Goal: Check status: Check status

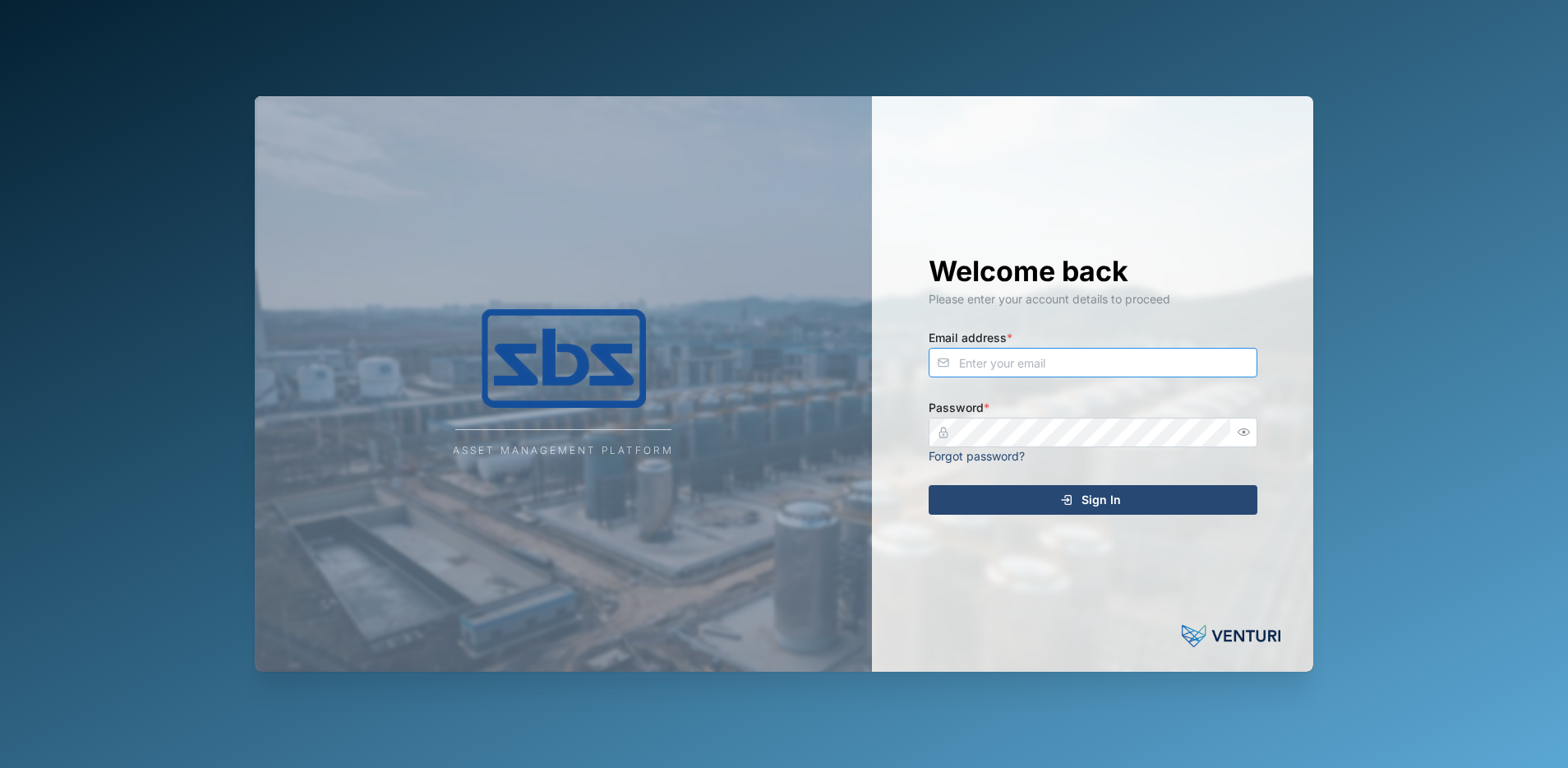
type input "[PERSON_NAME][EMAIL_ADDRESS][DOMAIN_NAME]"
click at [1092, 497] on span "Sign In" at bounding box center [1101, 499] width 40 height 28
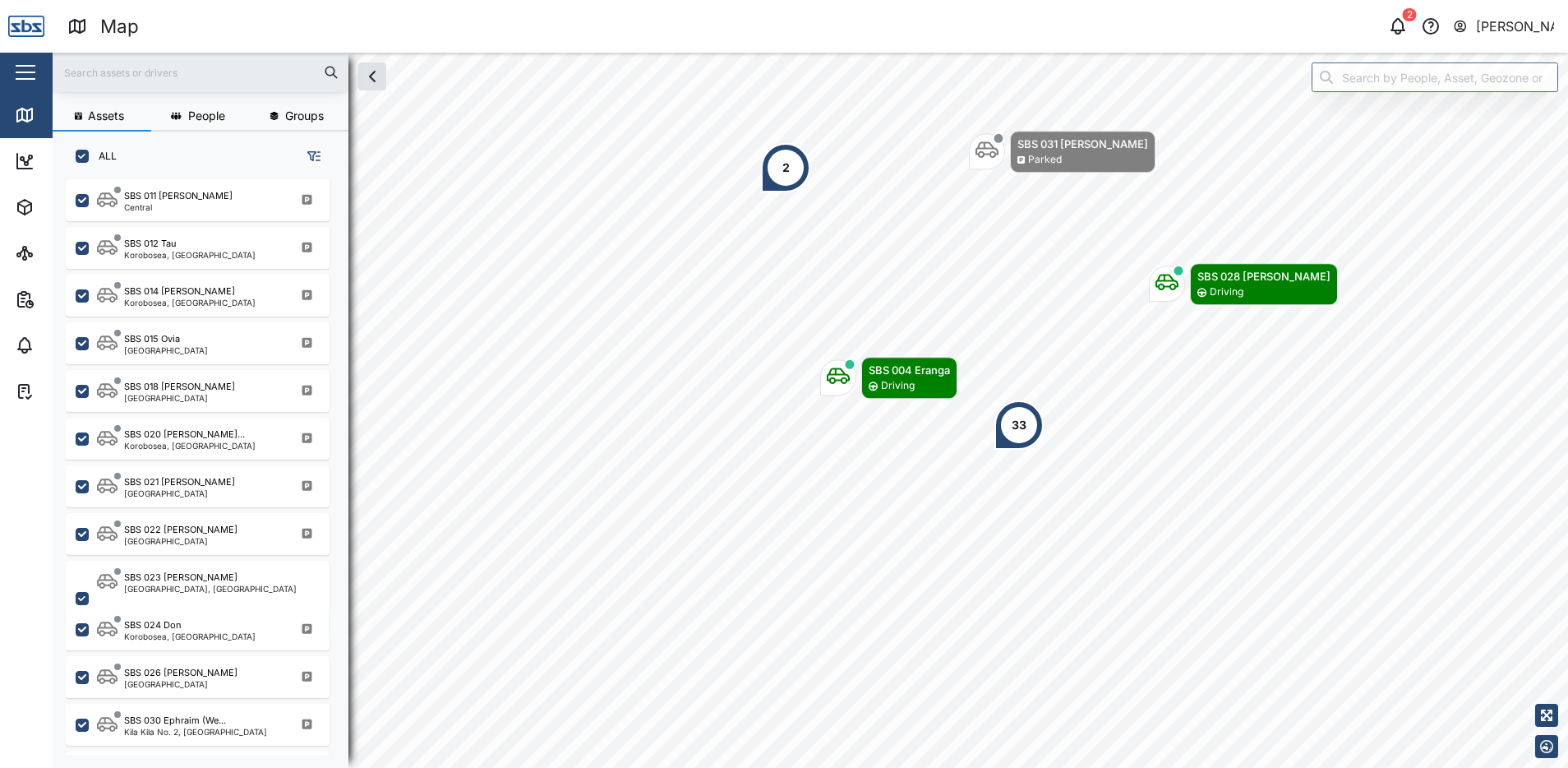
scroll to position [1315, 0]
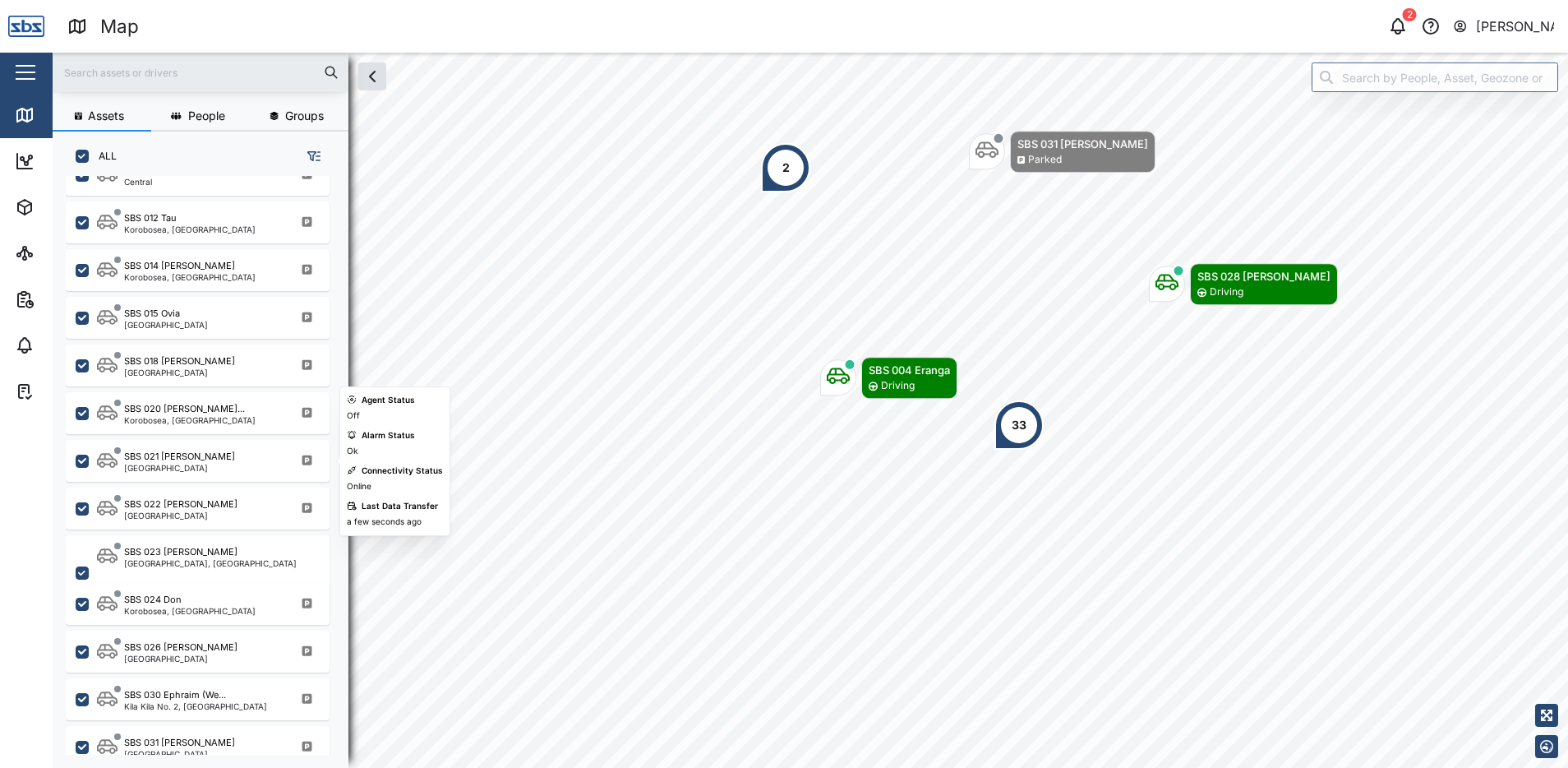
click at [182, 444] on div "SBS 021 Igo Hegoi [GEOGRAPHIC_DATA]" at bounding box center [198, 461] width 264 height 42
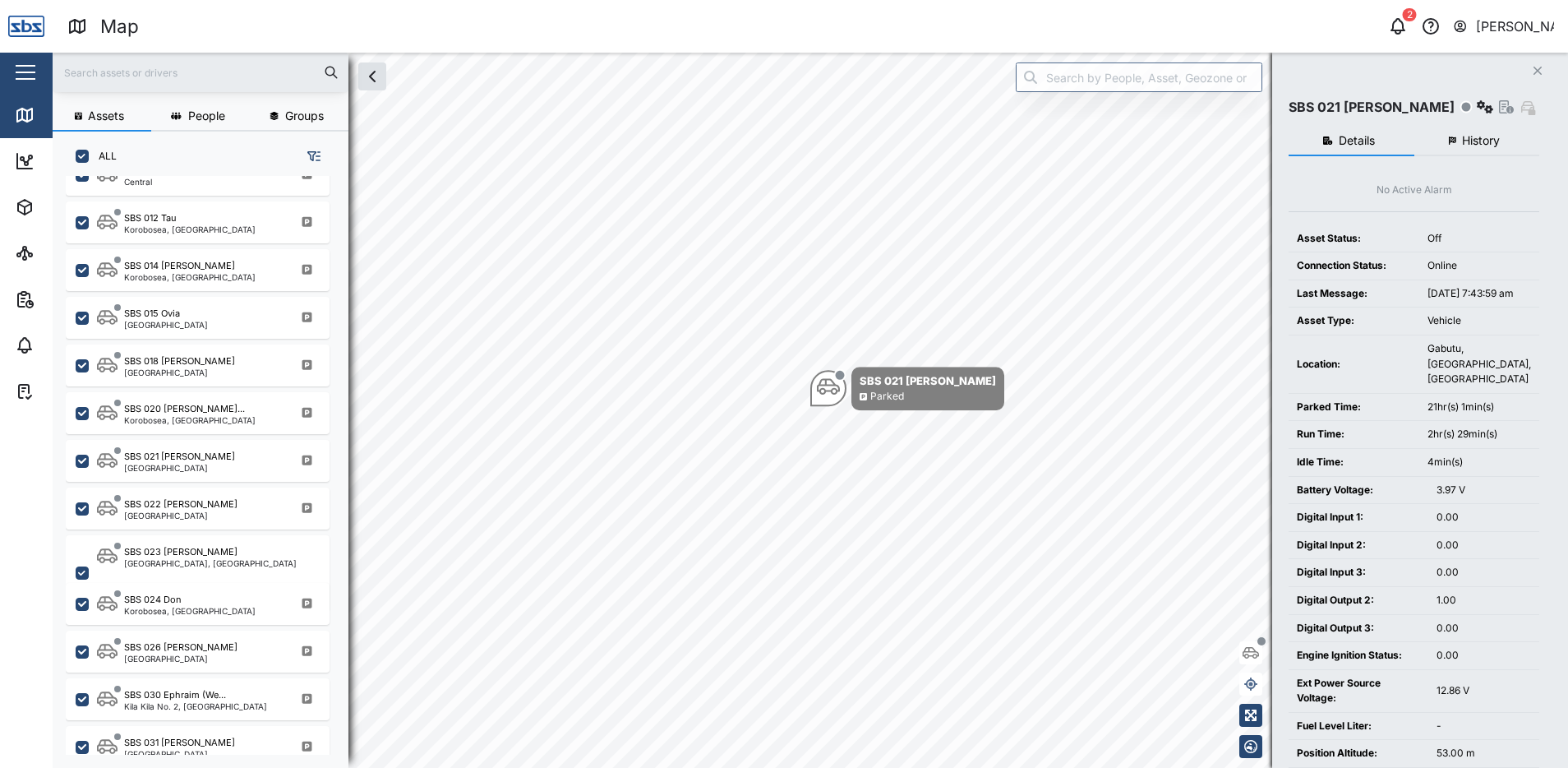
click at [1504, 135] on button "History" at bounding box center [1478, 141] width 125 height 29
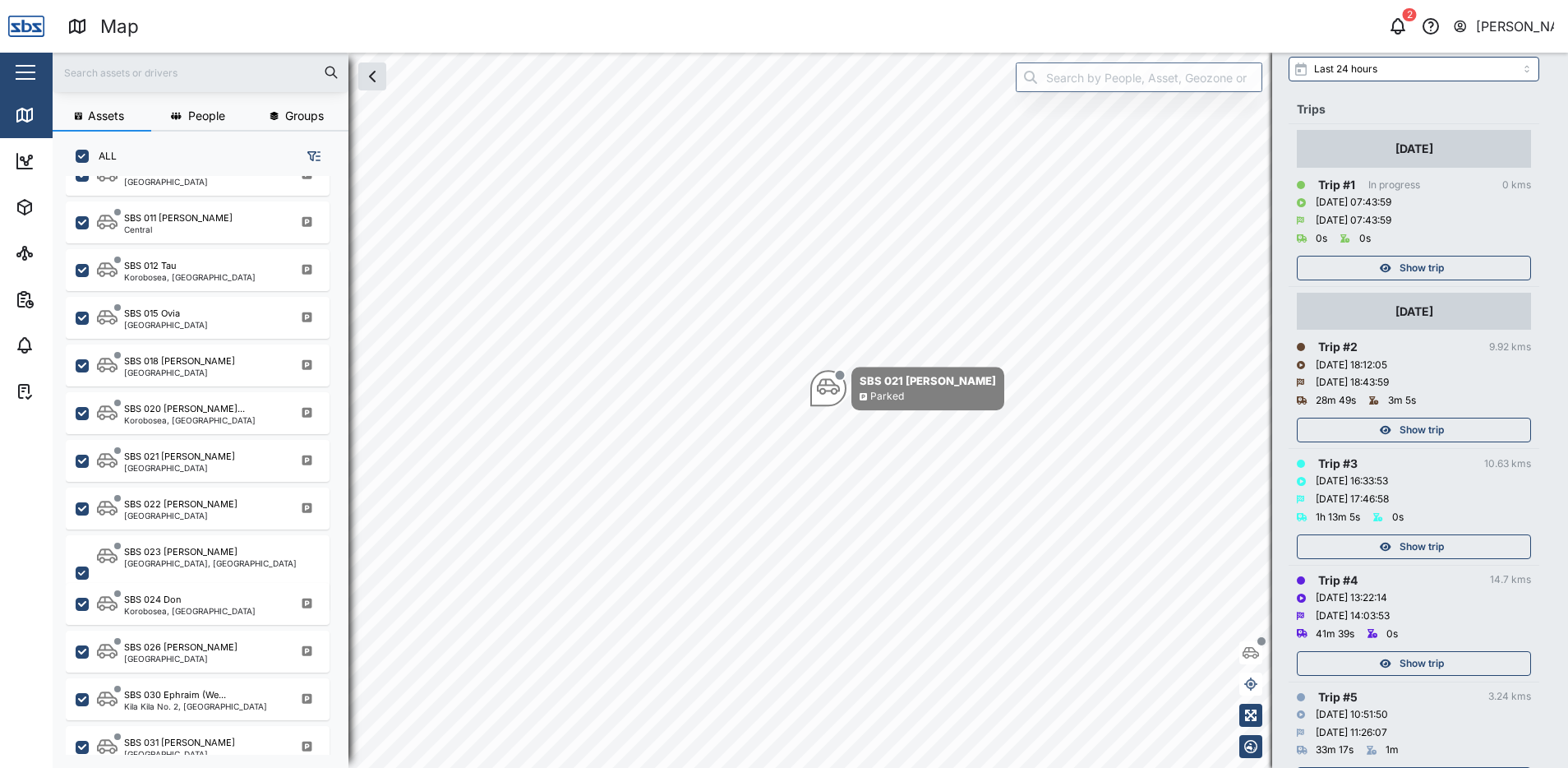
scroll to position [164, 0]
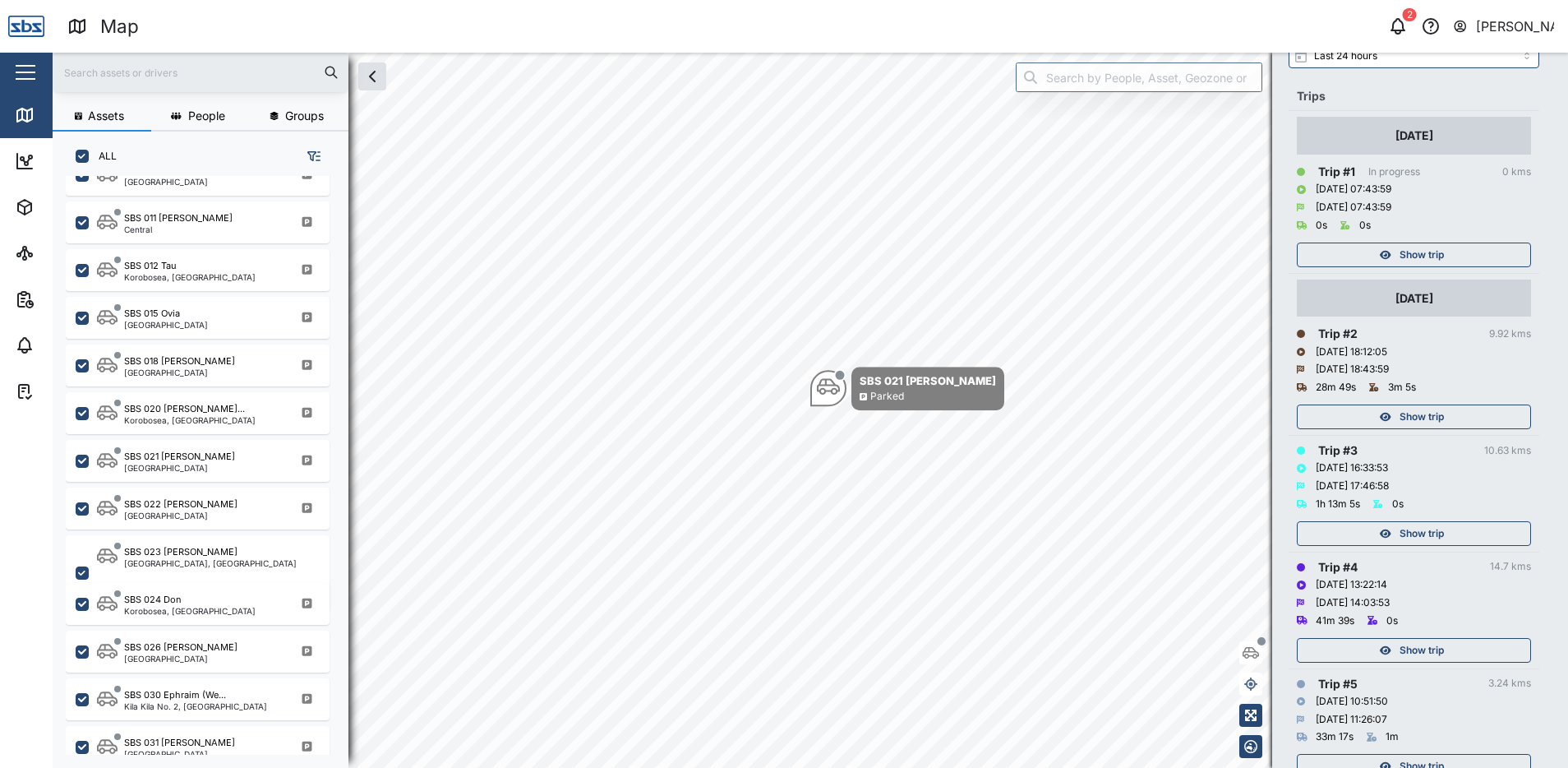
click at [1422, 649] on span "Show trip" at bounding box center [1422, 650] width 45 height 23
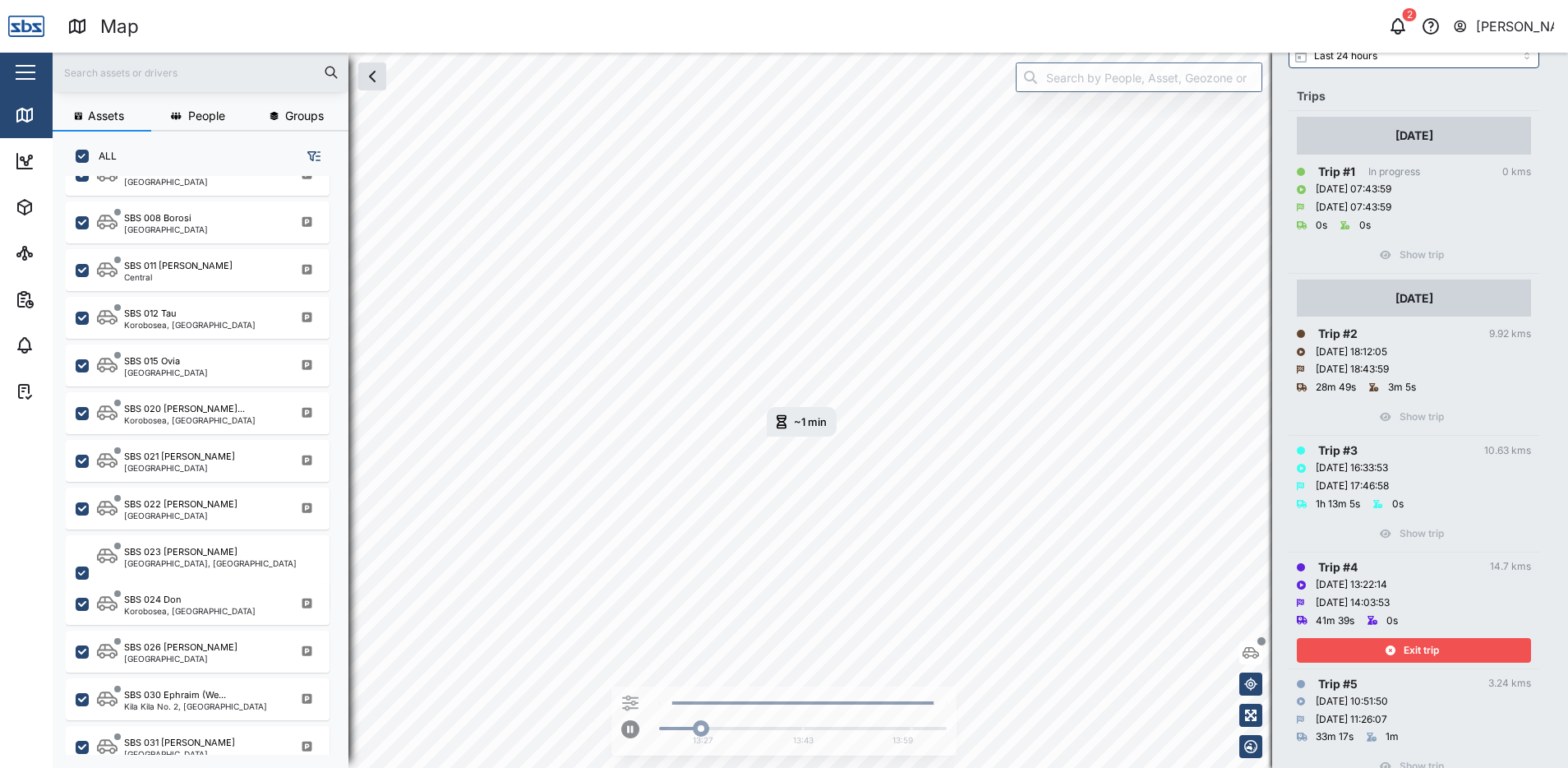
click at [1421, 648] on span "Exit trip" at bounding box center [1421, 650] width 35 height 23
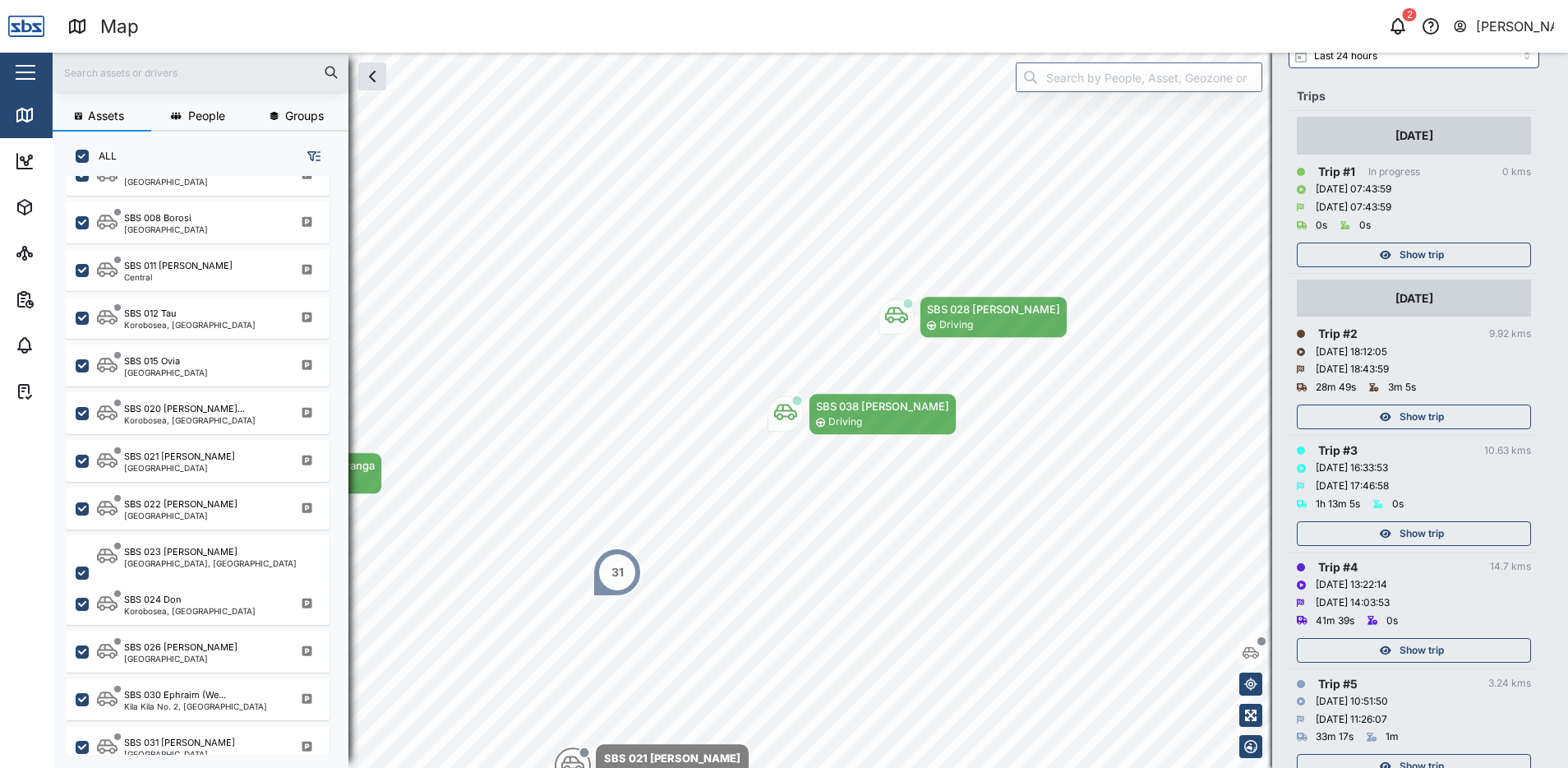
click at [1397, 532] on div "Show trip" at bounding box center [1412, 533] width 214 height 23
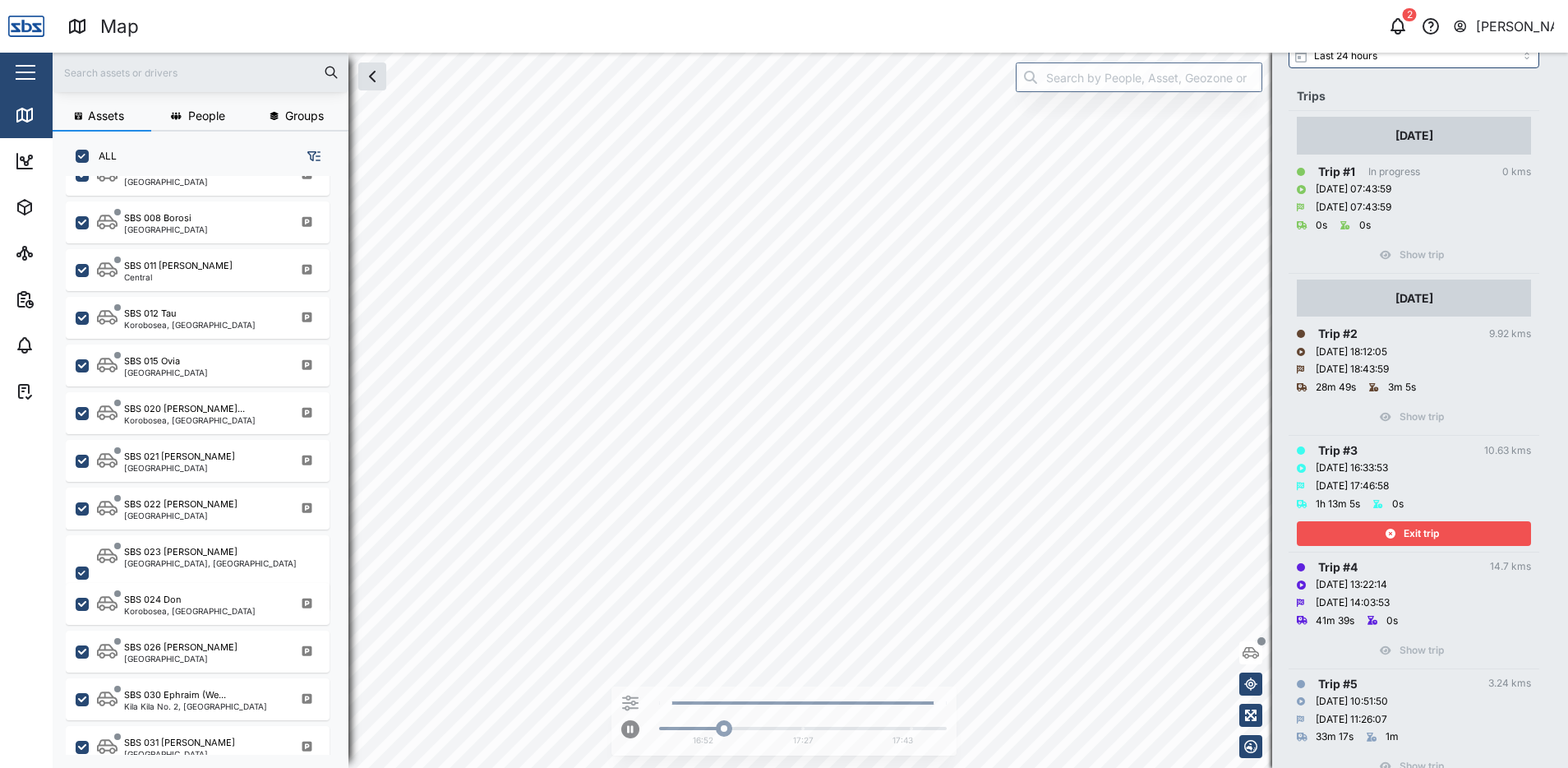
click at [1442, 526] on div "Exit trip" at bounding box center [1412, 533] width 214 height 23
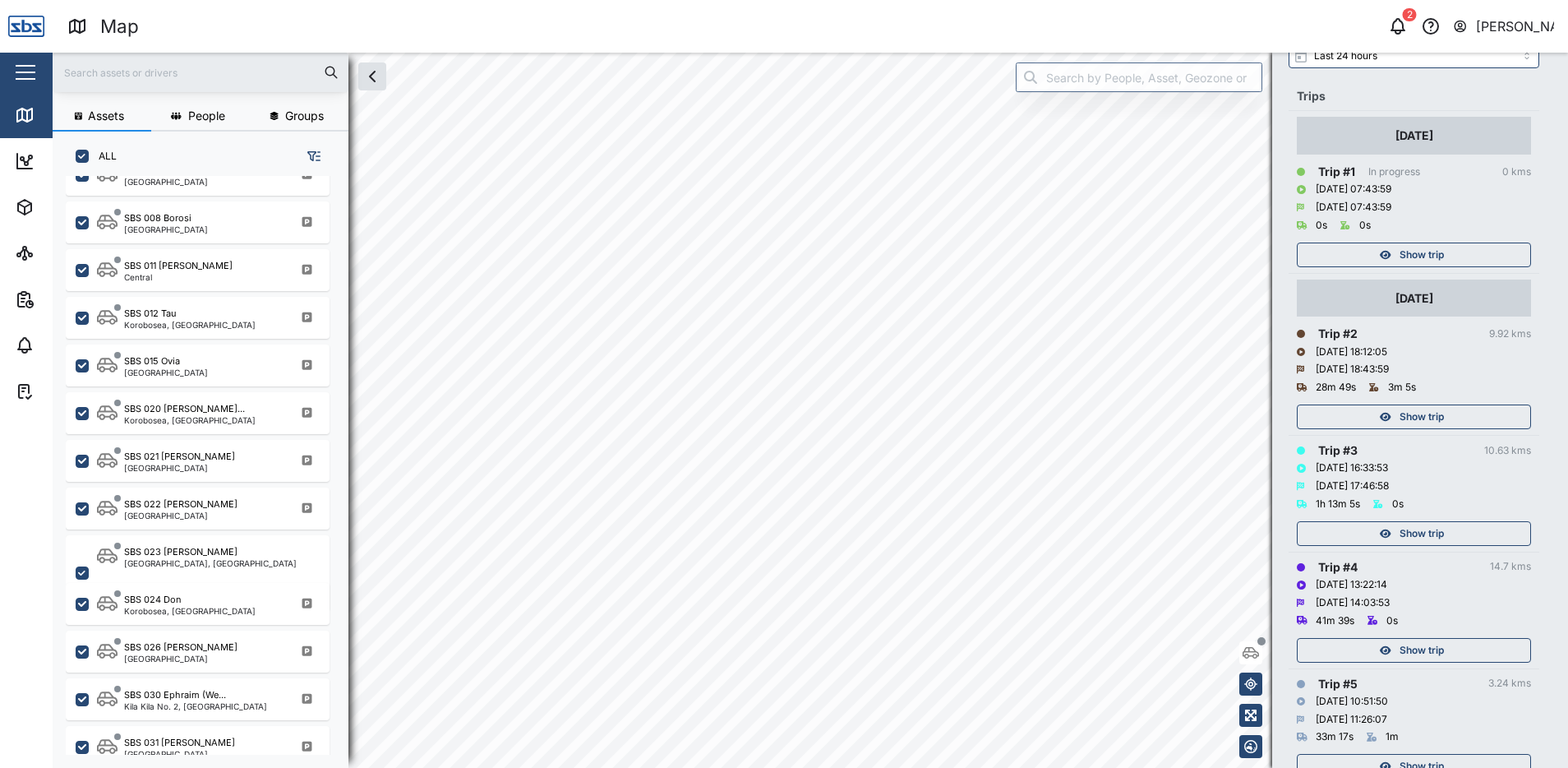
click at [1425, 416] on span "Show trip" at bounding box center [1422, 416] width 45 height 23
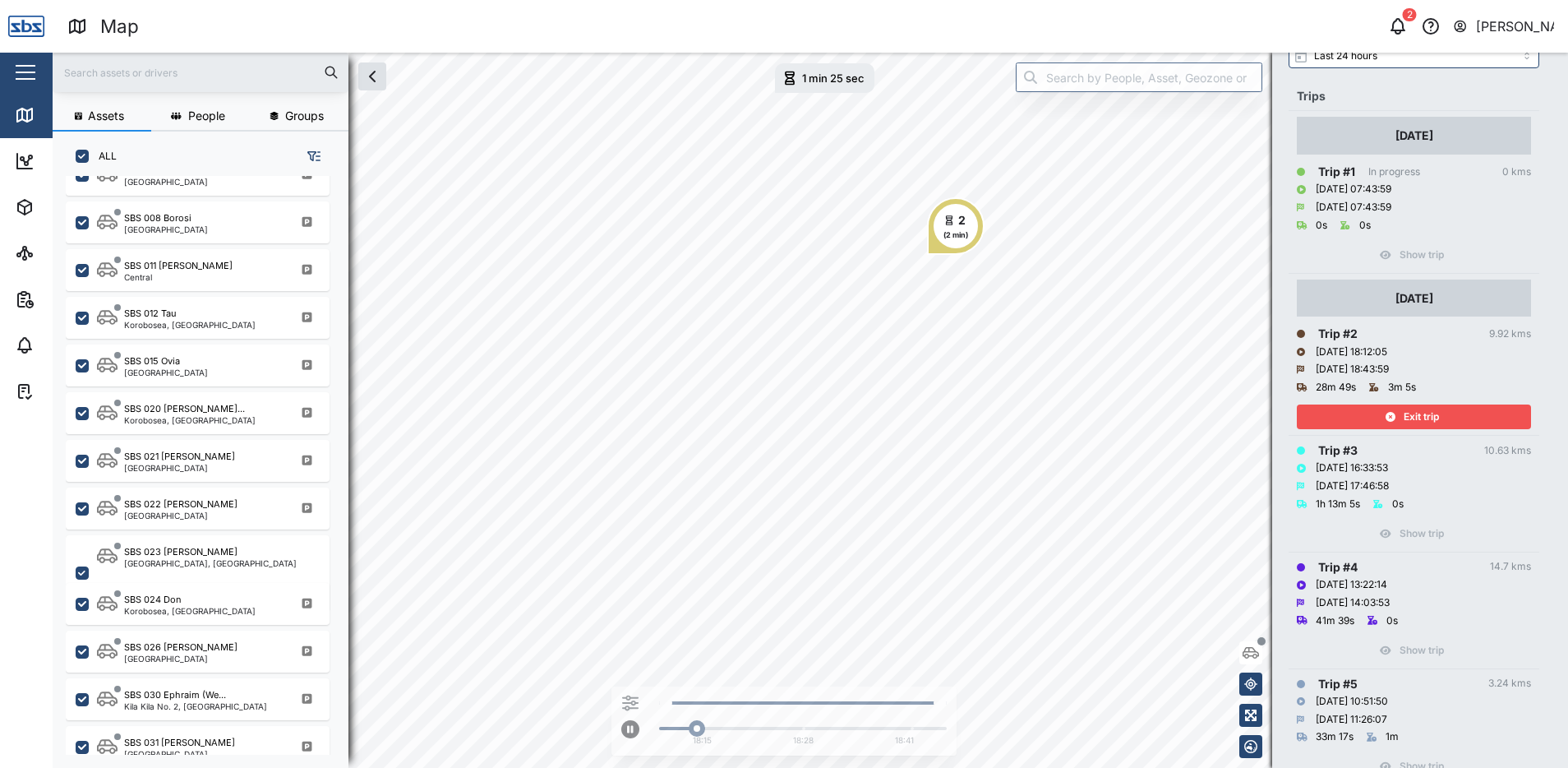
click at [1425, 416] on span "Exit trip" at bounding box center [1421, 416] width 35 height 23
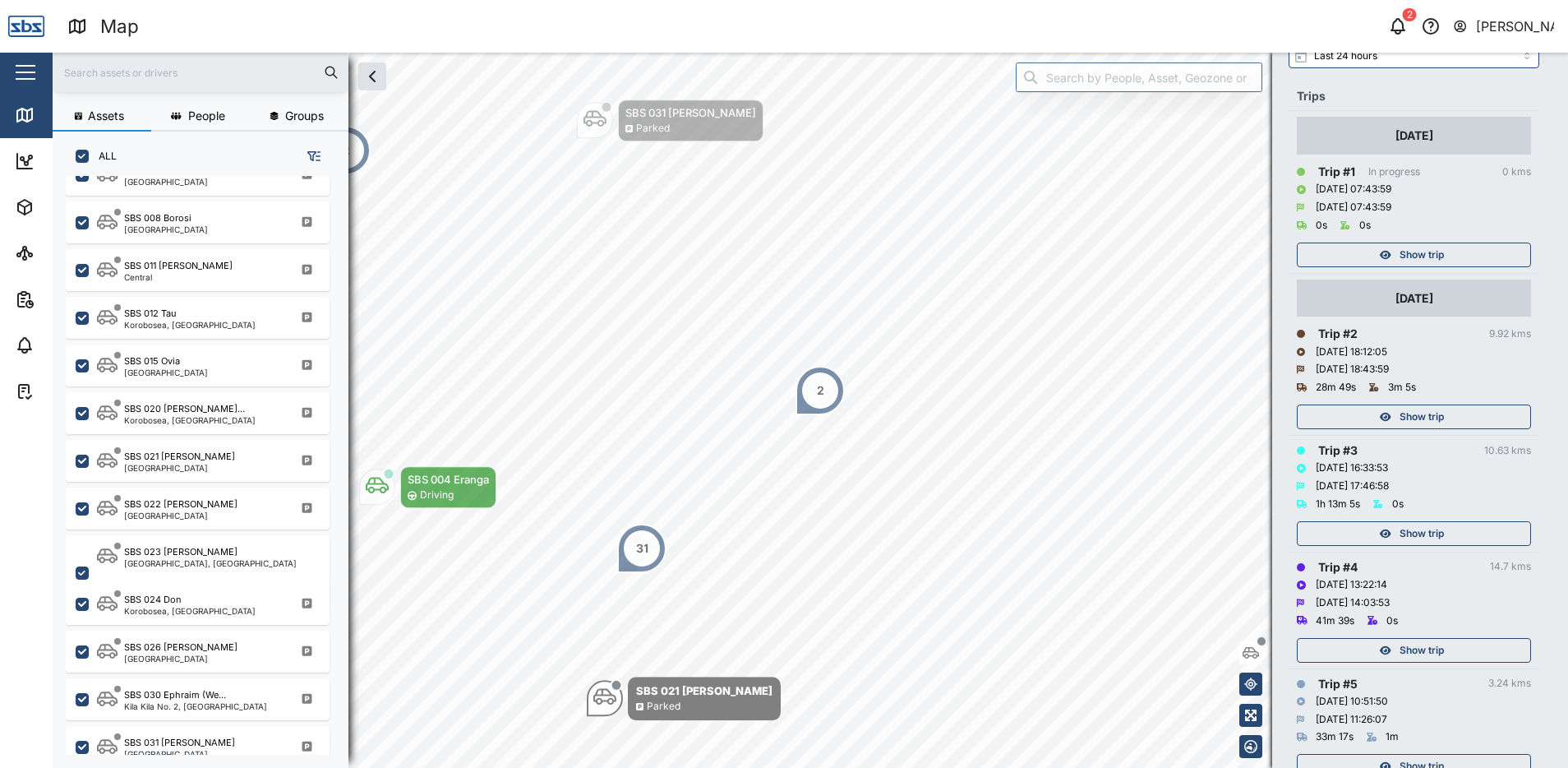
click at [1405, 253] on span "Show trip" at bounding box center [1422, 255] width 45 height 23
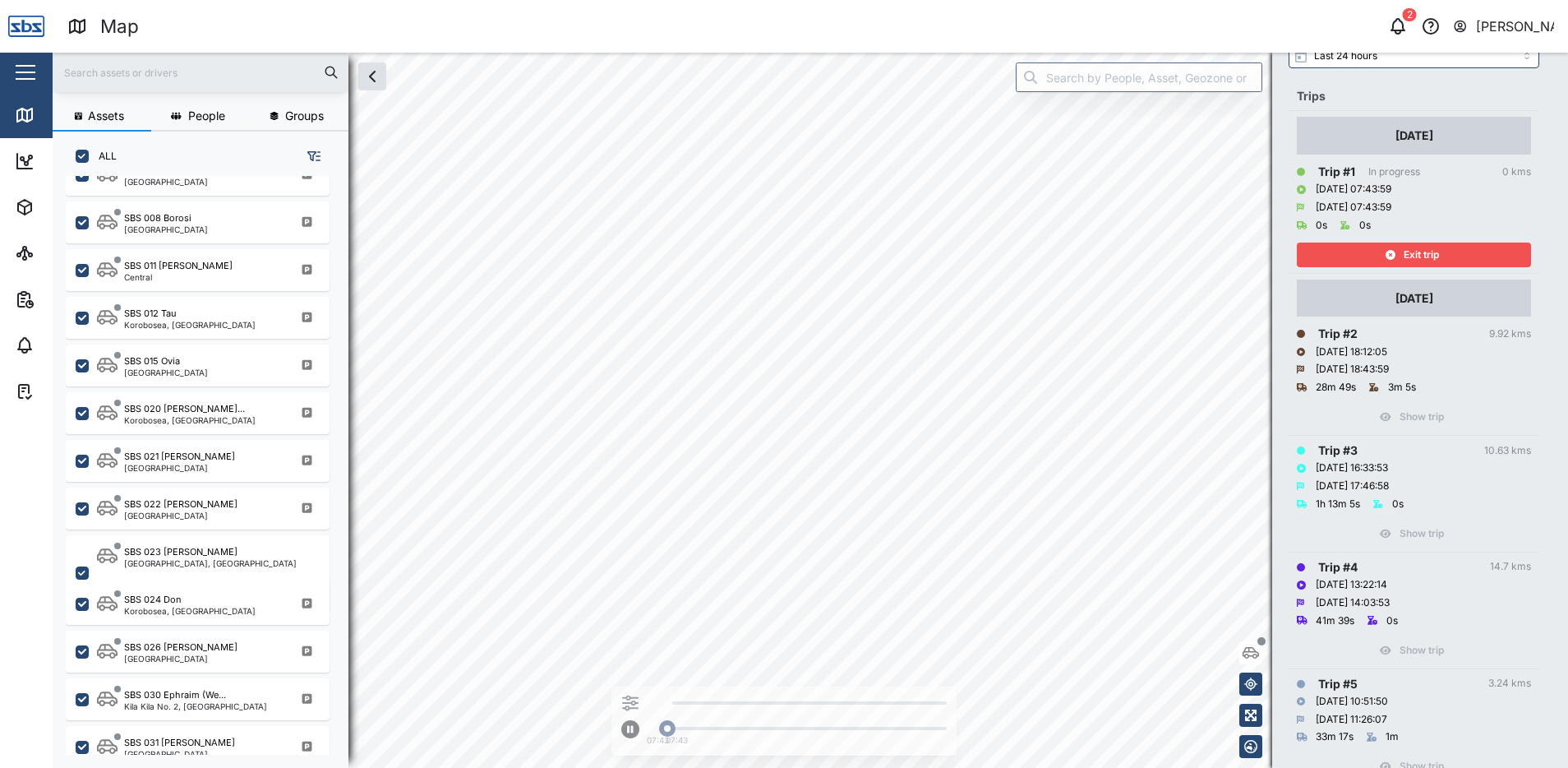
click at [1405, 253] on span "Exit trip" at bounding box center [1421, 255] width 35 height 23
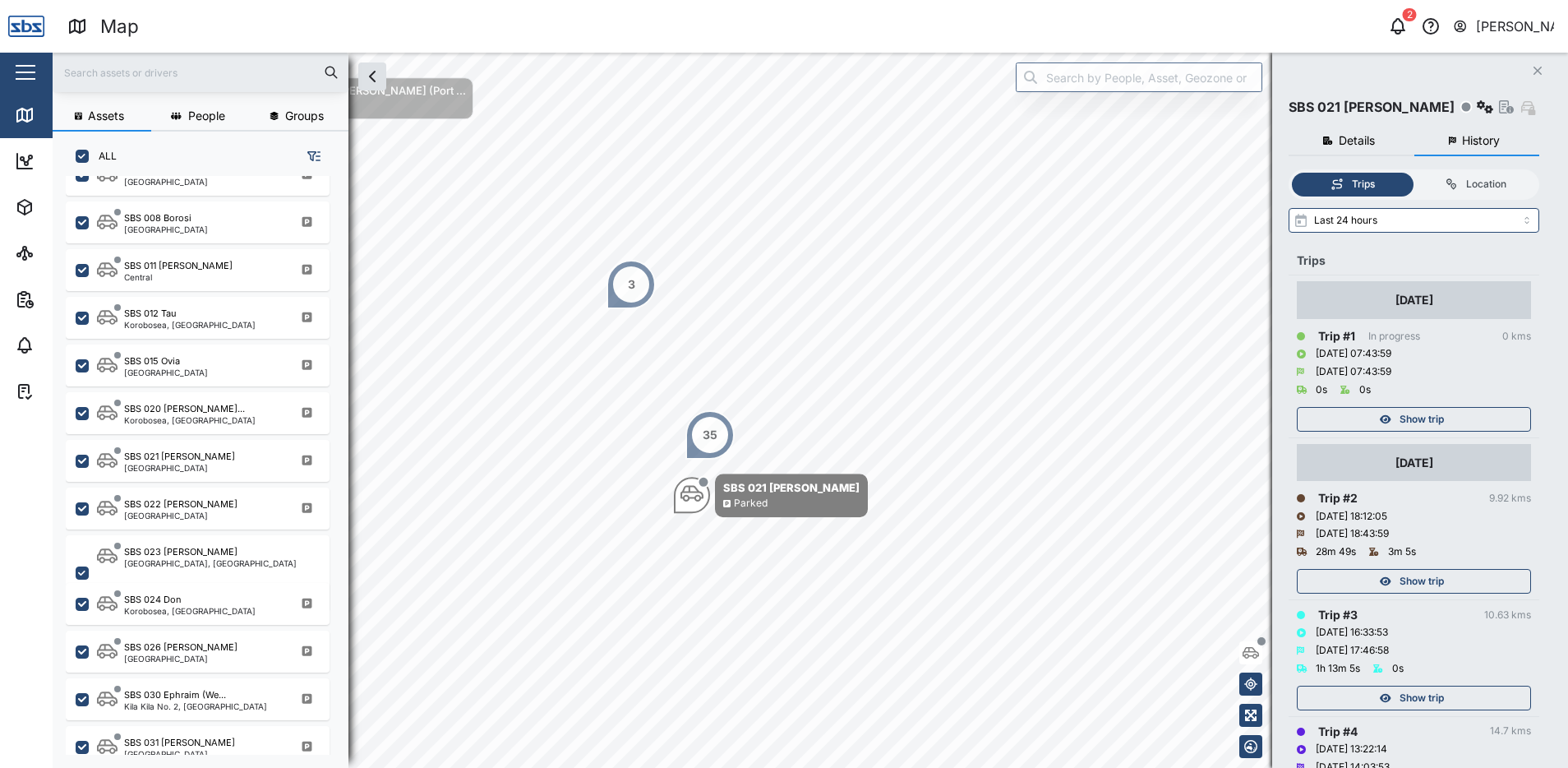
click at [1540, 68] on icon "button" at bounding box center [1538, 70] width 9 height 9
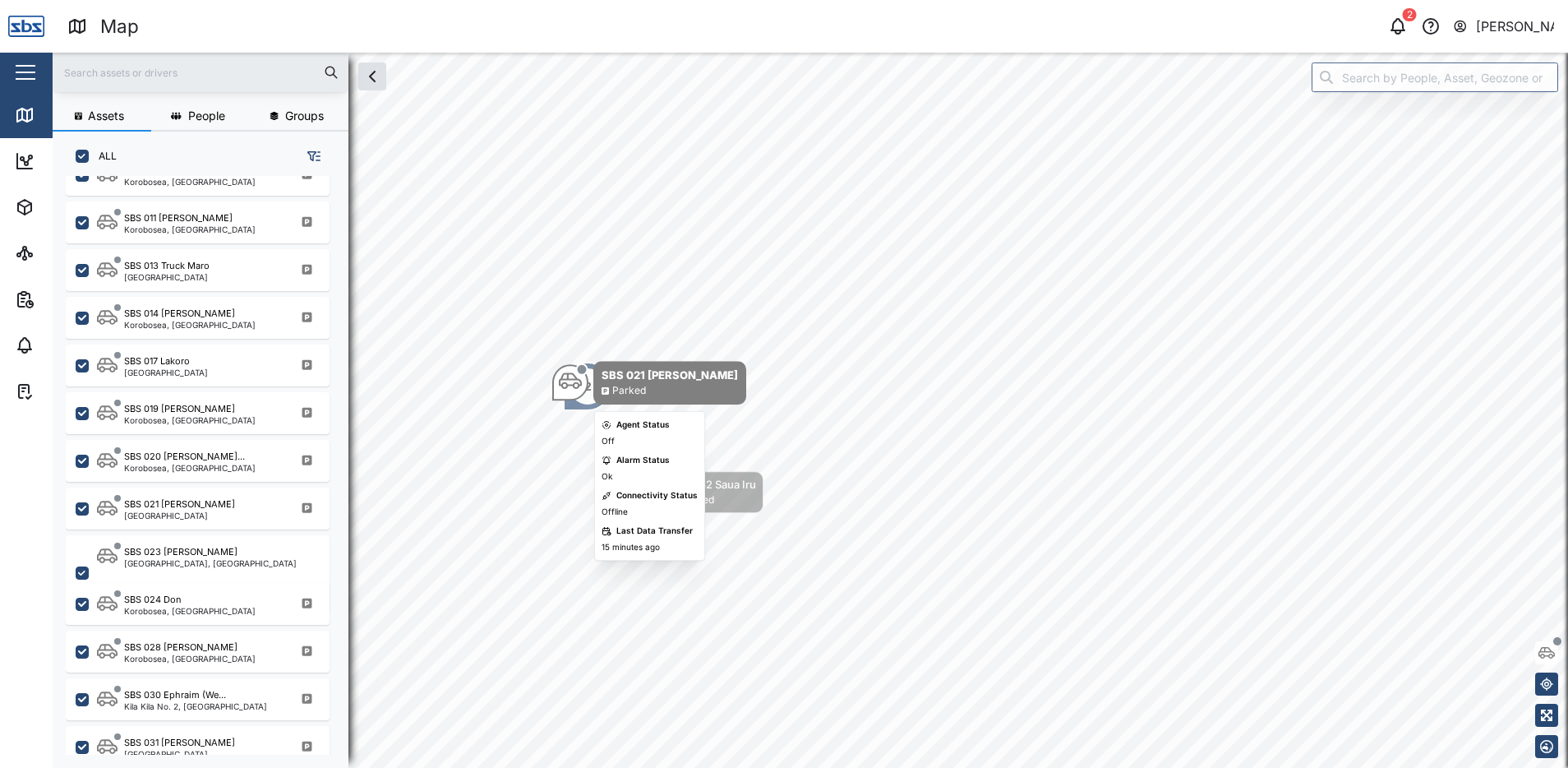
click at [583, 402] on div "SBS 021 Igo [PERSON_NAME]" at bounding box center [649, 383] width 194 height 44
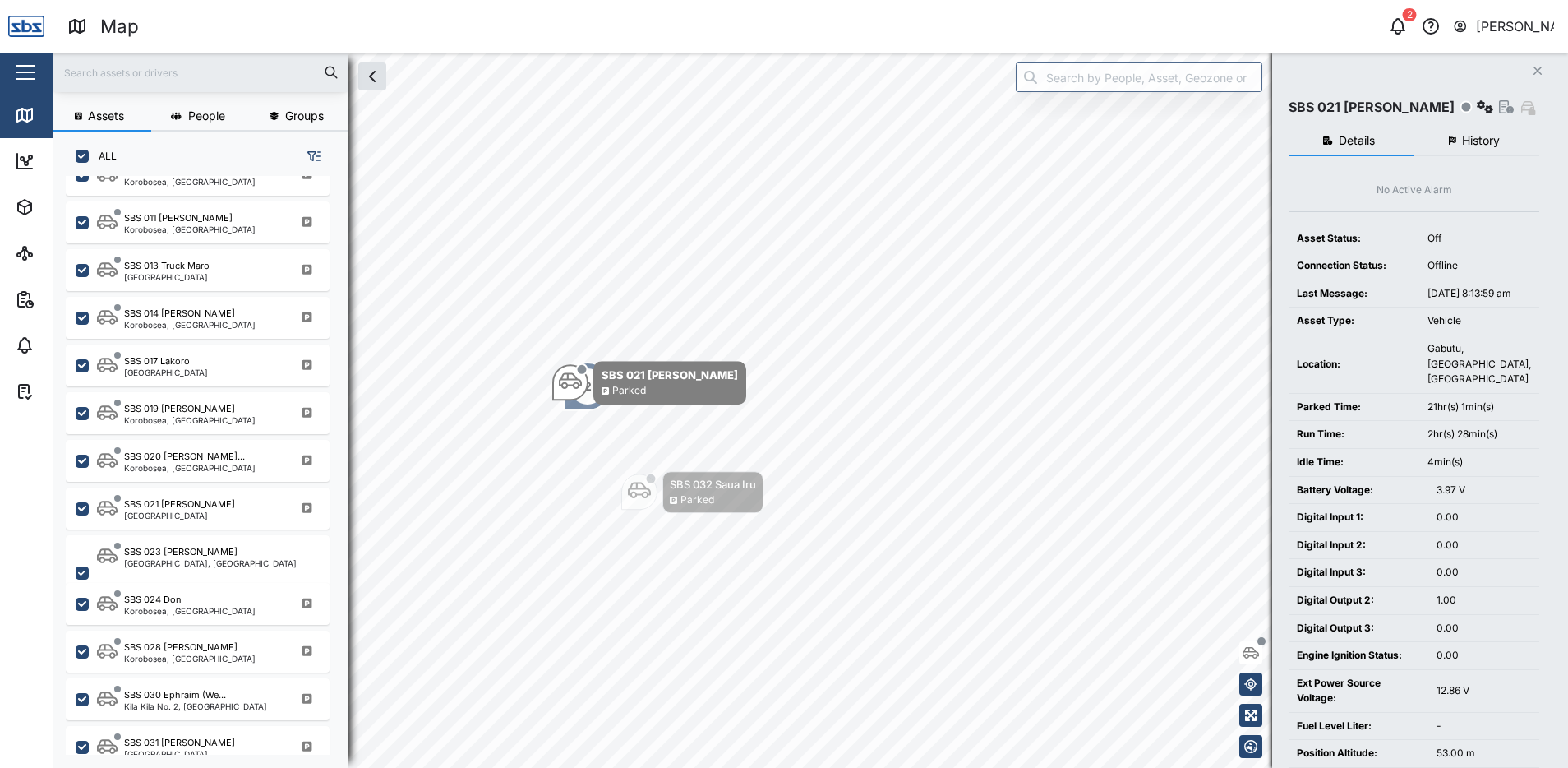
click at [1533, 70] on icon "Close" at bounding box center [1538, 70] width 10 height 13
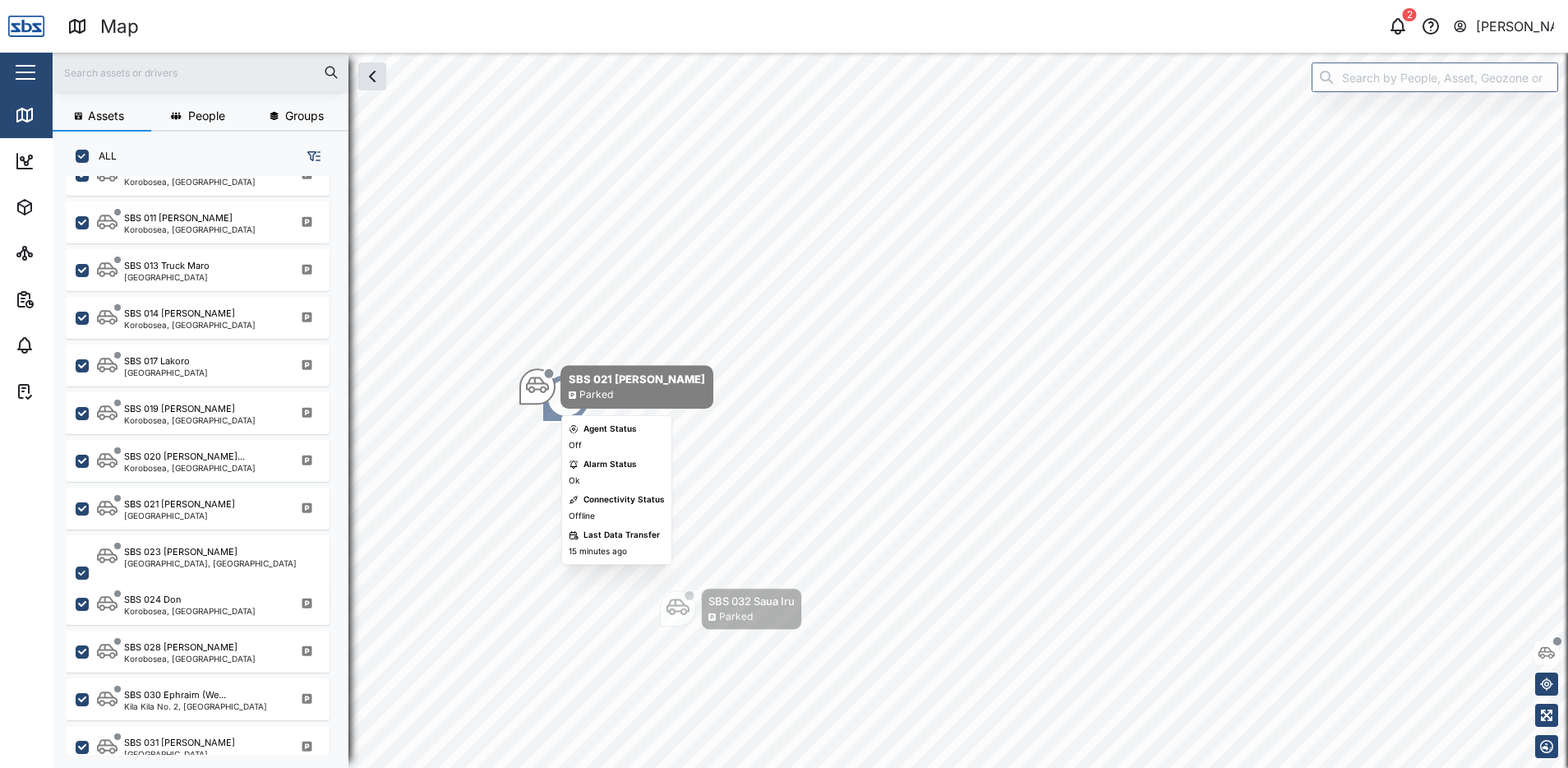
click at [551, 407] on div "SBS 021 Igo [PERSON_NAME]" at bounding box center [617, 387] width 194 height 44
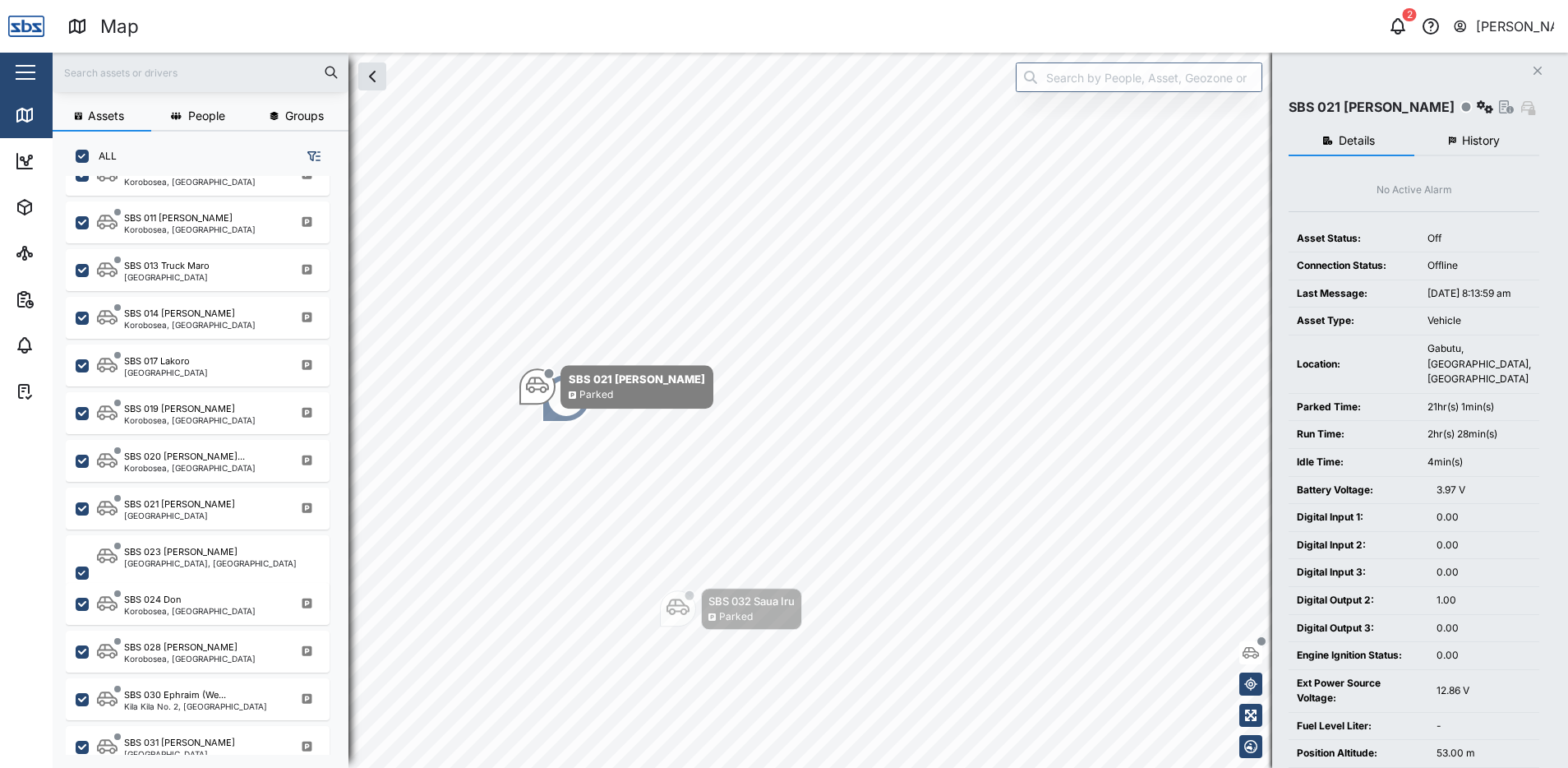
click at [1543, 68] on button "Close" at bounding box center [1538, 70] width 23 height 23
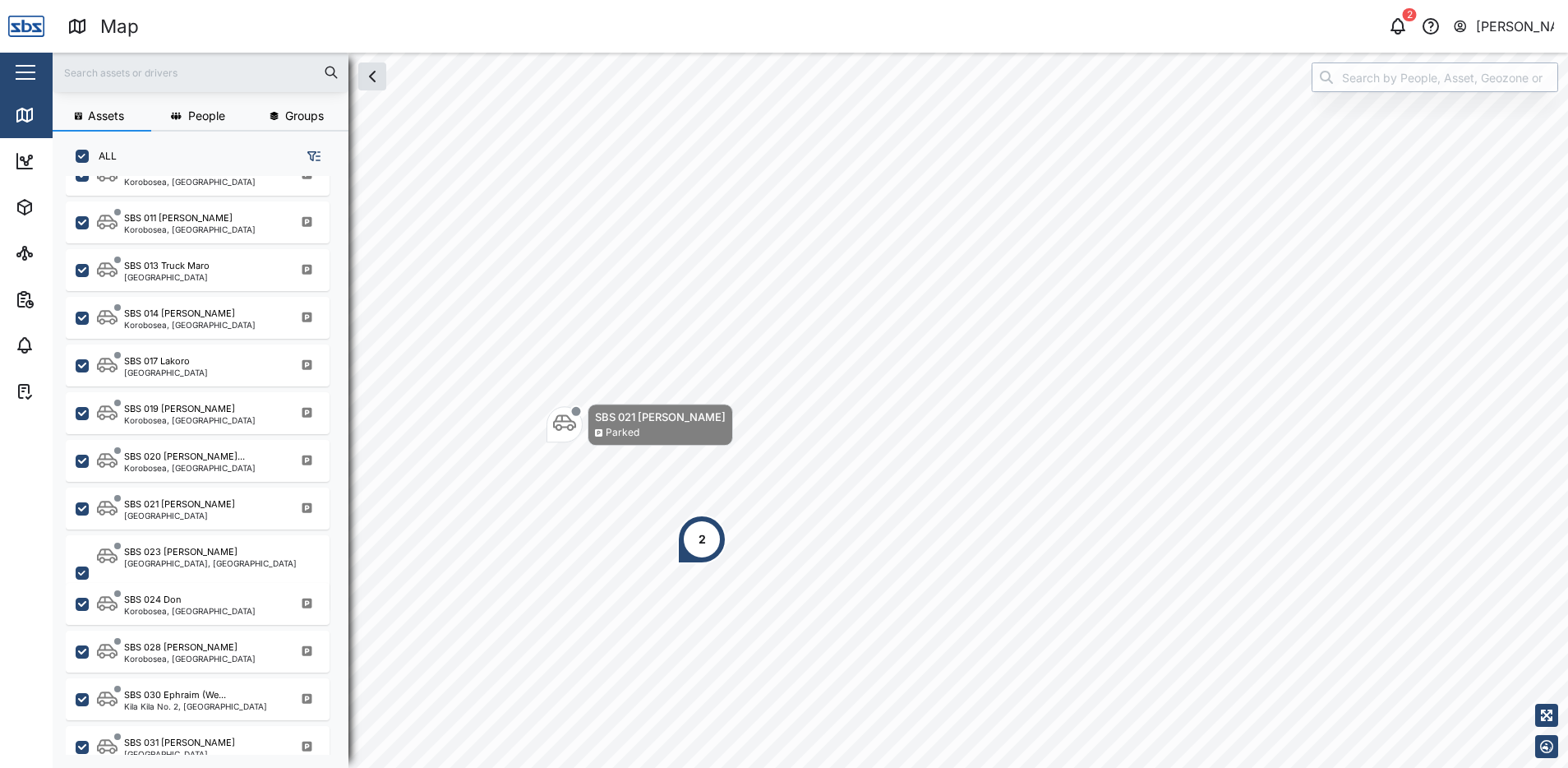
click at [1395, 76] on input "search" at bounding box center [1434, 77] width 246 height 29
type input "SBS 029 [PERSON_NAME]"
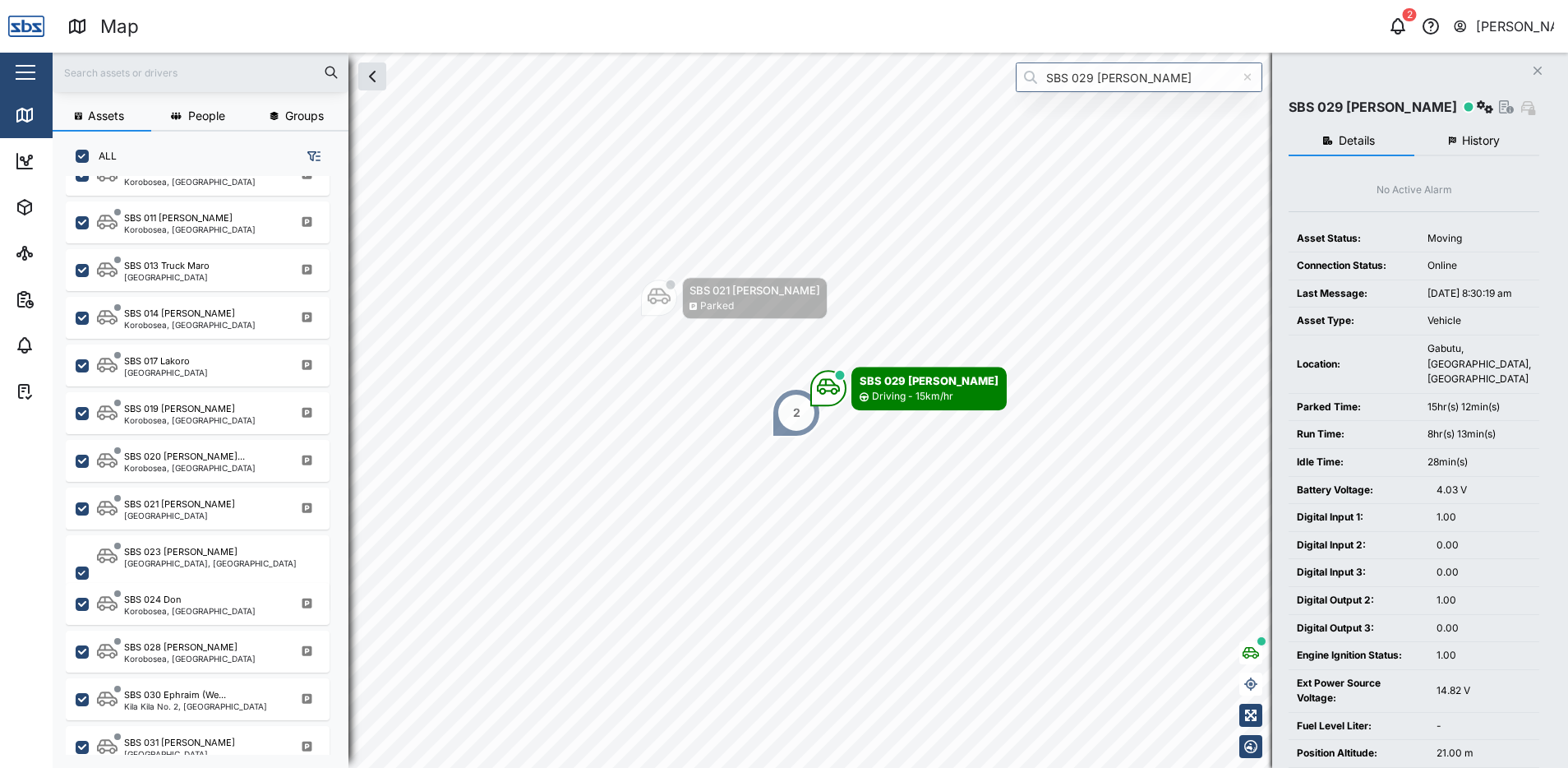
click at [1467, 147] on button "History" at bounding box center [1478, 141] width 125 height 29
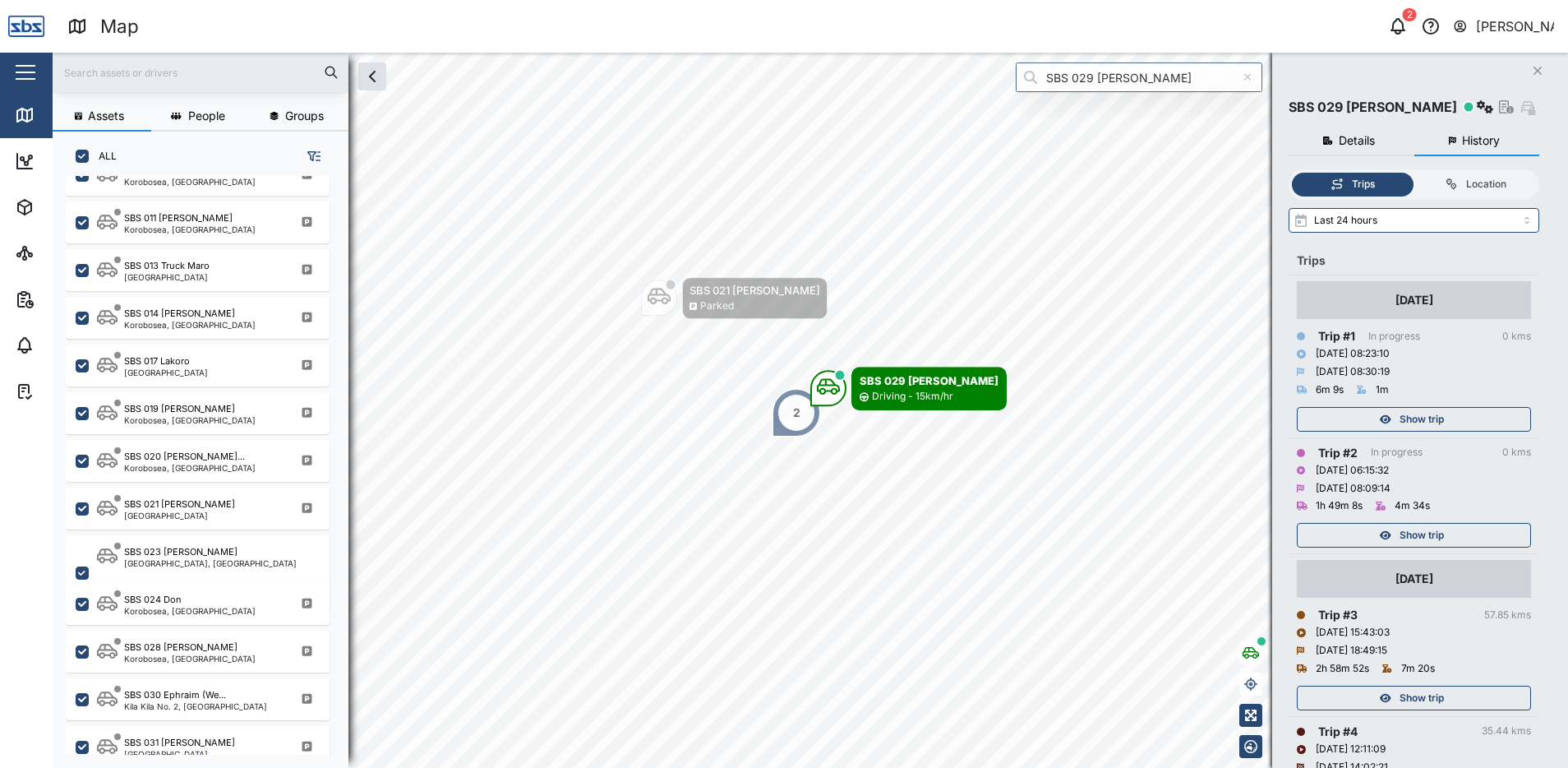
click at [1421, 413] on span "Show trip" at bounding box center [1422, 419] width 45 height 23
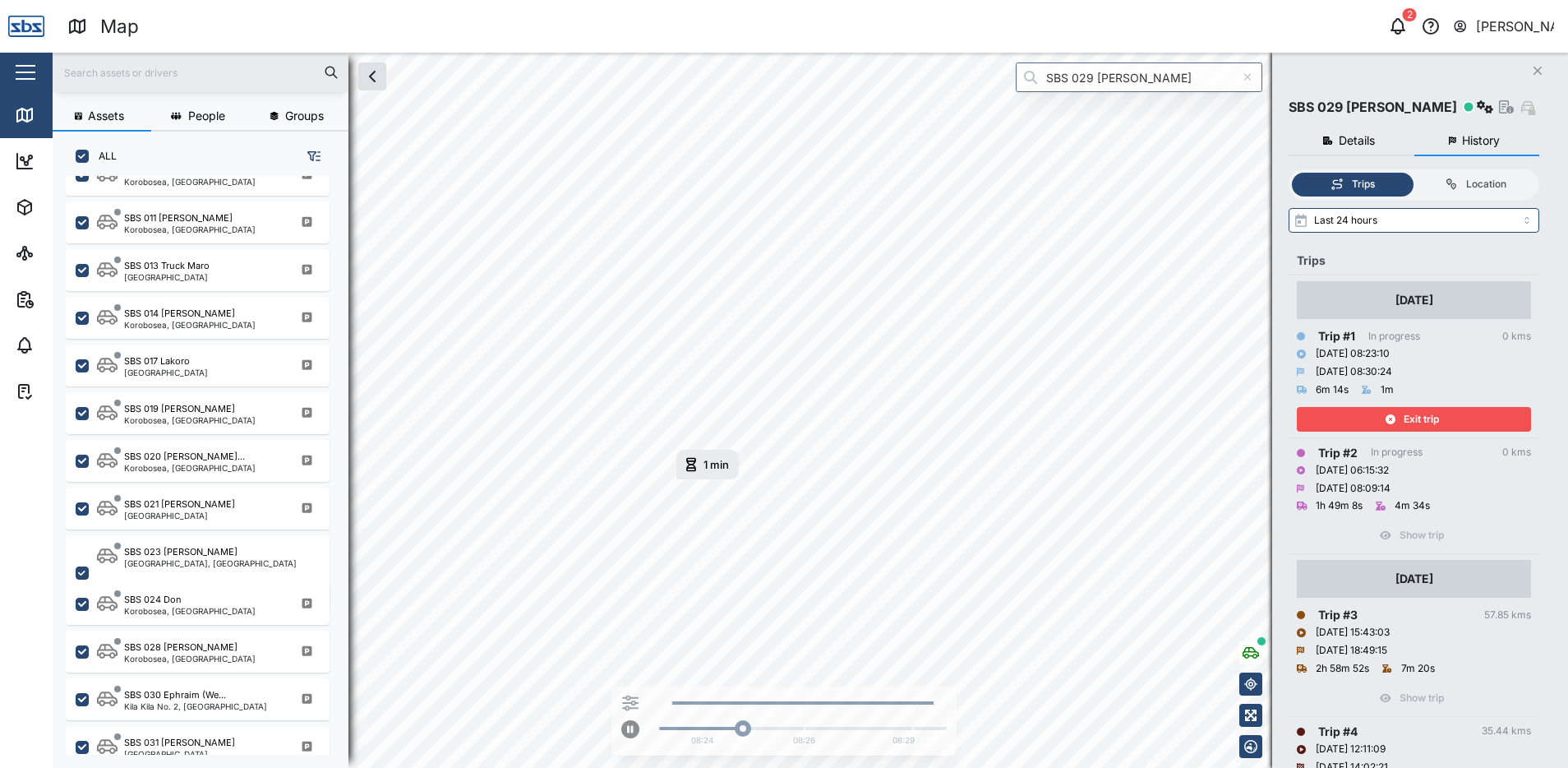
click at [1400, 412] on div "Exit trip" at bounding box center [1412, 419] width 214 height 23
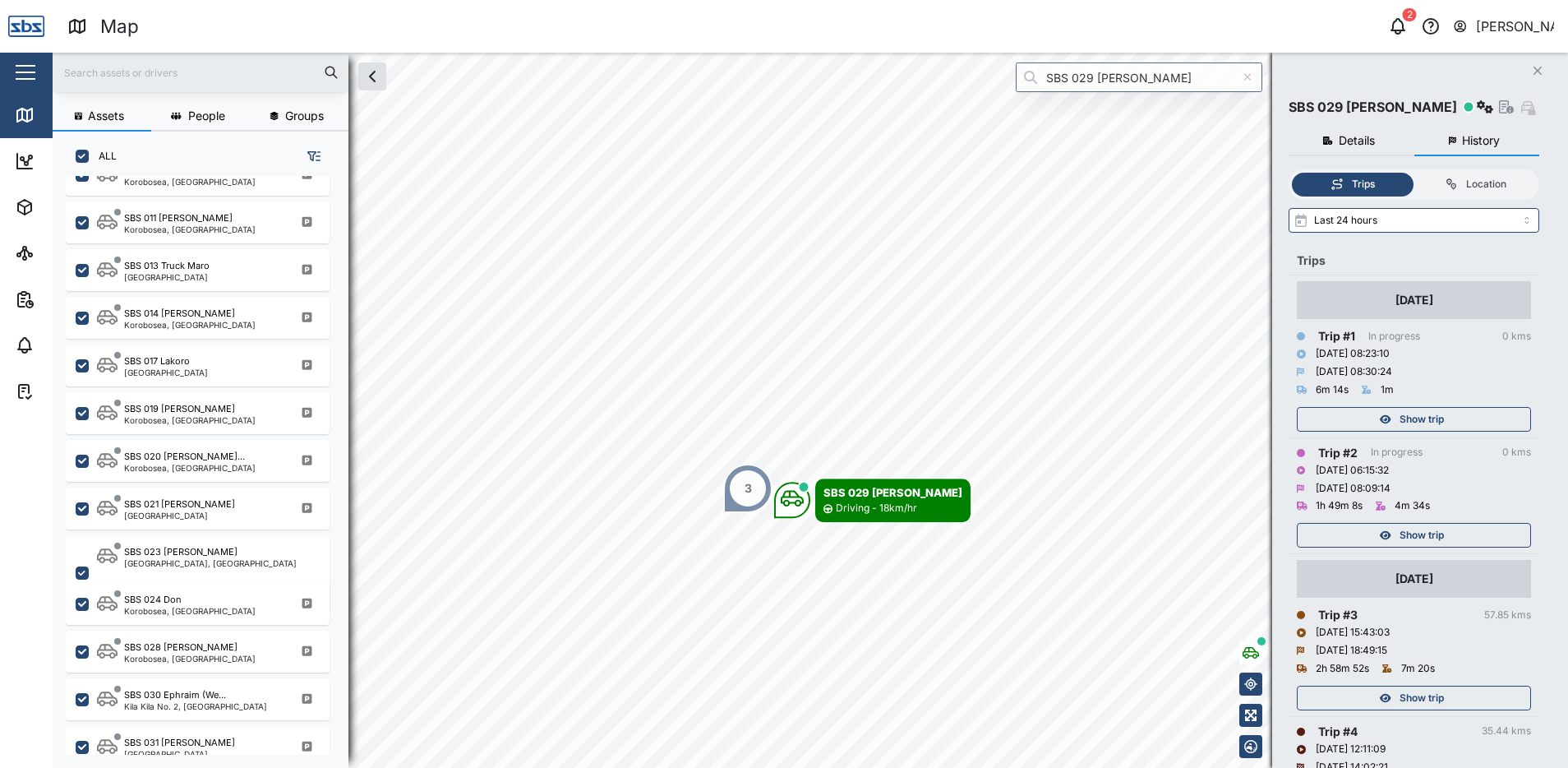
click at [1537, 70] on icon "Close" at bounding box center [1538, 70] width 10 height 13
